Goal: Check status: Check status

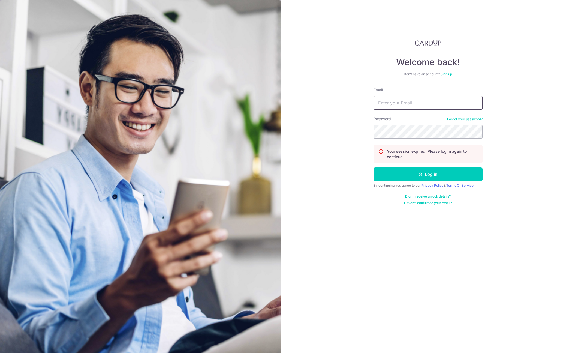
type input "[PERSON_NAME][EMAIL_ADDRESS][DOMAIN_NAME]"
click at [397, 100] on input "[PERSON_NAME][EMAIL_ADDRESS][DOMAIN_NAME]" at bounding box center [427, 103] width 109 height 14
click at [424, 178] on button "Log in" at bounding box center [427, 174] width 109 height 14
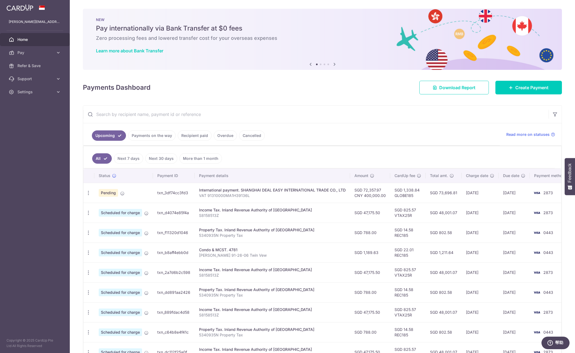
click at [150, 137] on link "Payments on the way" at bounding box center [151, 135] width 47 height 10
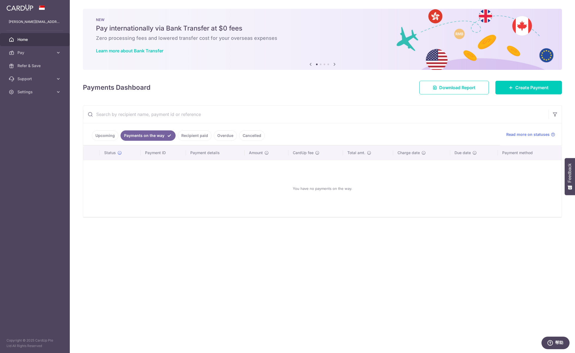
click at [190, 136] on link "Recipient paid" at bounding box center [195, 135] width 34 height 10
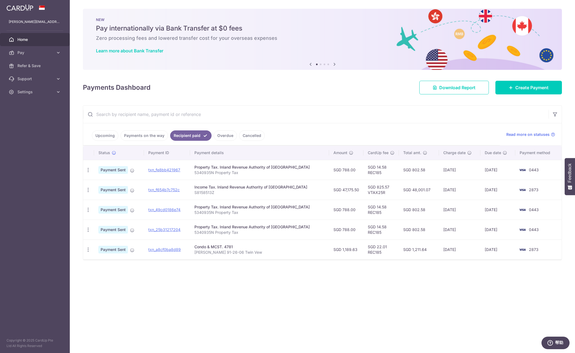
click at [221, 137] on link "Overdue" at bounding box center [225, 135] width 23 height 10
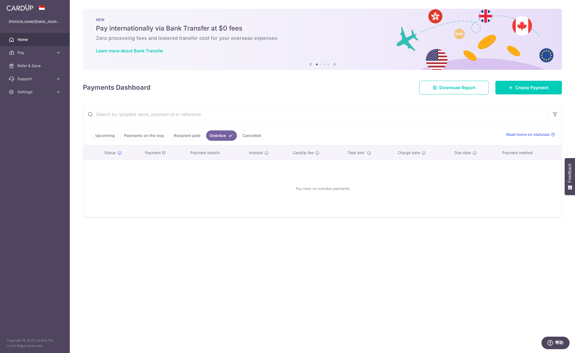
click at [139, 139] on link "Payments on the way" at bounding box center [143, 135] width 47 height 10
click at [108, 136] on link "Upcoming" at bounding box center [105, 135] width 26 height 10
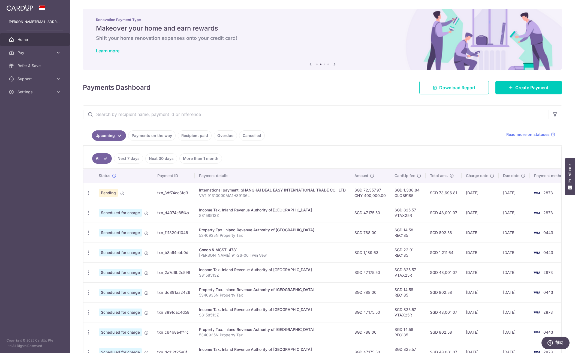
click at [175, 192] on td "txn_3df74cc3fd3" at bounding box center [174, 193] width 42 height 20
click at [290, 193] on p "VAT 91310000MA1H39136L" at bounding box center [272, 195] width 147 height 5
click at [304, 186] on td "International payment. SHANGHAI DEAL EASY INTERNATIONAL TRADE CO., LTD VAT 9131…" at bounding box center [272, 193] width 155 height 20
drag, startPoint x: 111, startPoint y: 193, endPoint x: 90, endPoint y: 195, distance: 21.1
click at [110, 194] on span "Pending" at bounding box center [108, 193] width 19 height 8
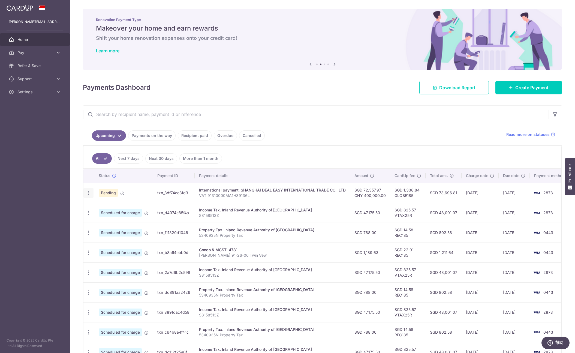
click at [84, 194] on div "Upload doc" at bounding box center [88, 193] width 10 height 10
click at [89, 194] on icon "button" at bounding box center [89, 193] width 6 height 6
click at [110, 208] on span "Upload doc" at bounding box center [117, 207] width 37 height 7
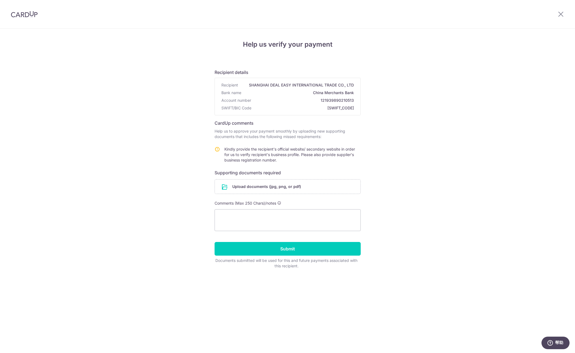
click at [402, 83] on div "Help us verify your payment Recipient details Recipient SHANGHAI DEAL EASY INTE…" at bounding box center [287, 191] width 575 height 324
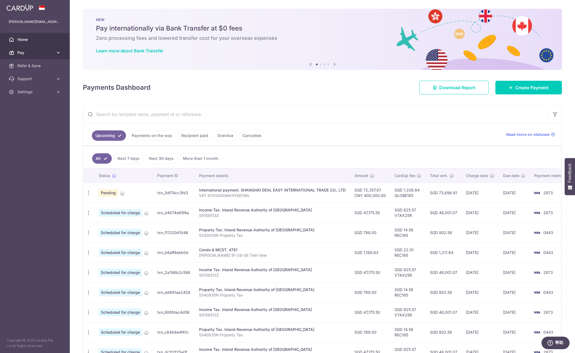
click at [26, 53] on span "Pay" at bounding box center [35, 52] width 36 height 5
click at [41, 124] on span "Support" at bounding box center [35, 124] width 36 height 5
click at [44, 172] on span "Settings" at bounding box center [35, 170] width 36 height 5
click at [534, 135] on span "Read more on statuses" at bounding box center [527, 134] width 43 height 5
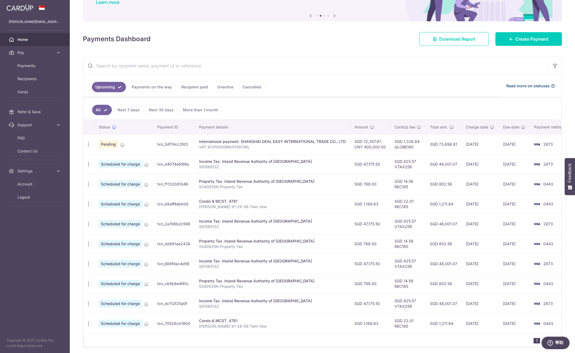
scroll to position [49, 0]
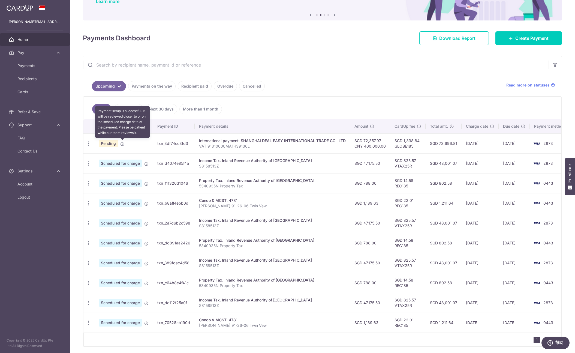
click at [122, 145] on icon at bounding box center [122, 144] width 4 height 4
click at [109, 144] on span "Pending" at bounding box center [108, 144] width 19 height 8
click at [83, 142] on div "Upload doc" at bounding box center [88, 143] width 10 height 10
click at [88, 141] on icon "button" at bounding box center [89, 144] width 6 height 6
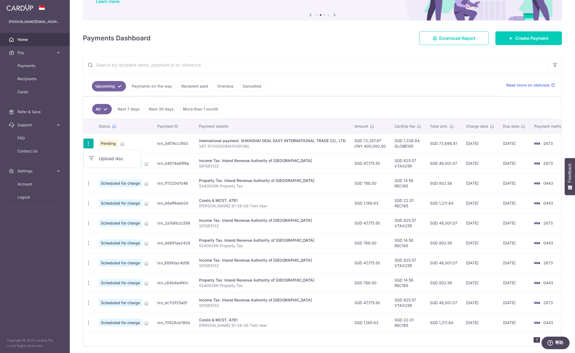
click at [100, 157] on span "Upload doc" at bounding box center [117, 158] width 37 height 7
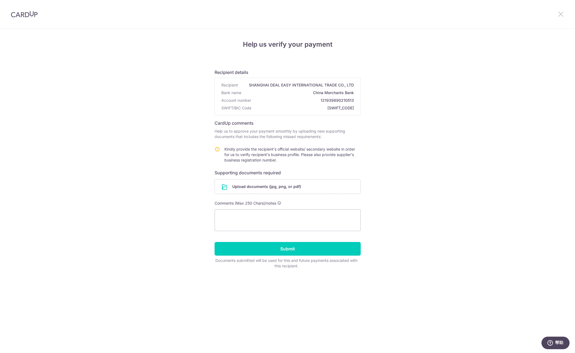
click at [560, 13] on icon at bounding box center [560, 14] width 7 height 7
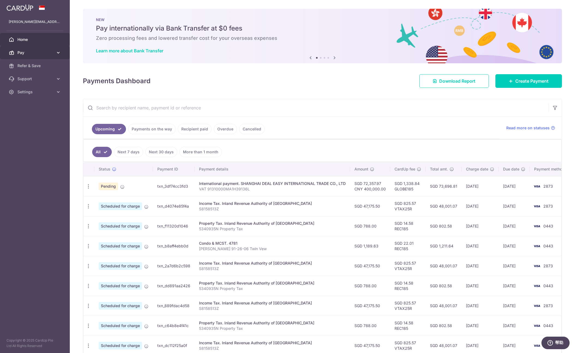
click at [56, 48] on link "Pay" at bounding box center [35, 52] width 70 height 13
click at [50, 120] on link "Support" at bounding box center [35, 124] width 70 height 13
click at [41, 174] on link "Settings" at bounding box center [35, 170] width 70 height 13
click at [352, 148] on ul "All Next 7 days Next 30 days More than 1 month" at bounding box center [318, 151] width 471 height 22
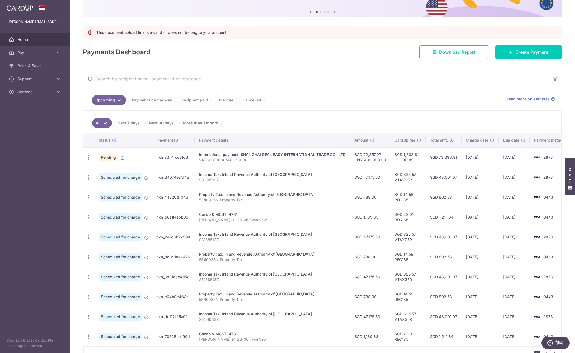
scroll to position [86, 0]
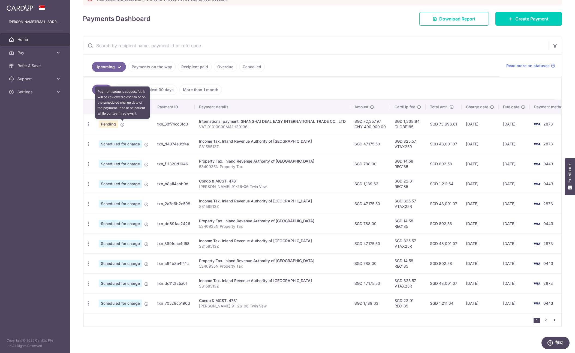
click at [122, 126] on icon at bounding box center [122, 124] width 4 height 4
drag, startPoint x: 157, startPoint y: 123, endPoint x: 194, endPoint y: 122, distance: 37.1
click at [194, 122] on tr "Upload doc Pending txn_3df74cc3fd3 International payment. SHANGHAI DEAL EASY IN…" at bounding box center [327, 124] width 488 height 20
copy tr "txn_3df74cc3fd3"
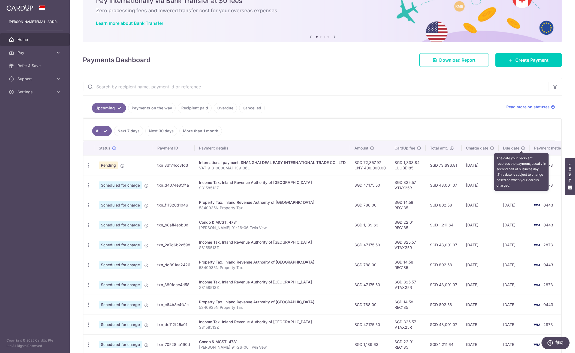
click at [521, 148] on icon at bounding box center [523, 148] width 4 height 4
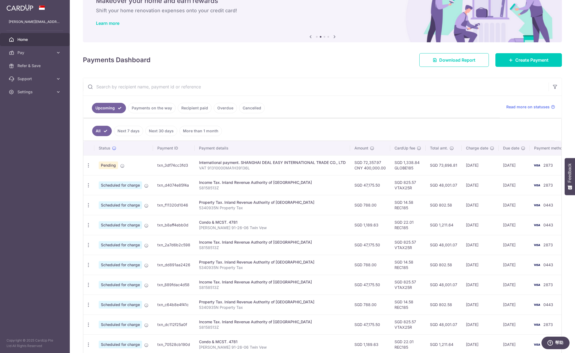
click at [495, 130] on ul "All Next 7 days Next 30 days More than 1 month" at bounding box center [318, 130] width 471 height 22
